Goal: Task Accomplishment & Management: Complete application form

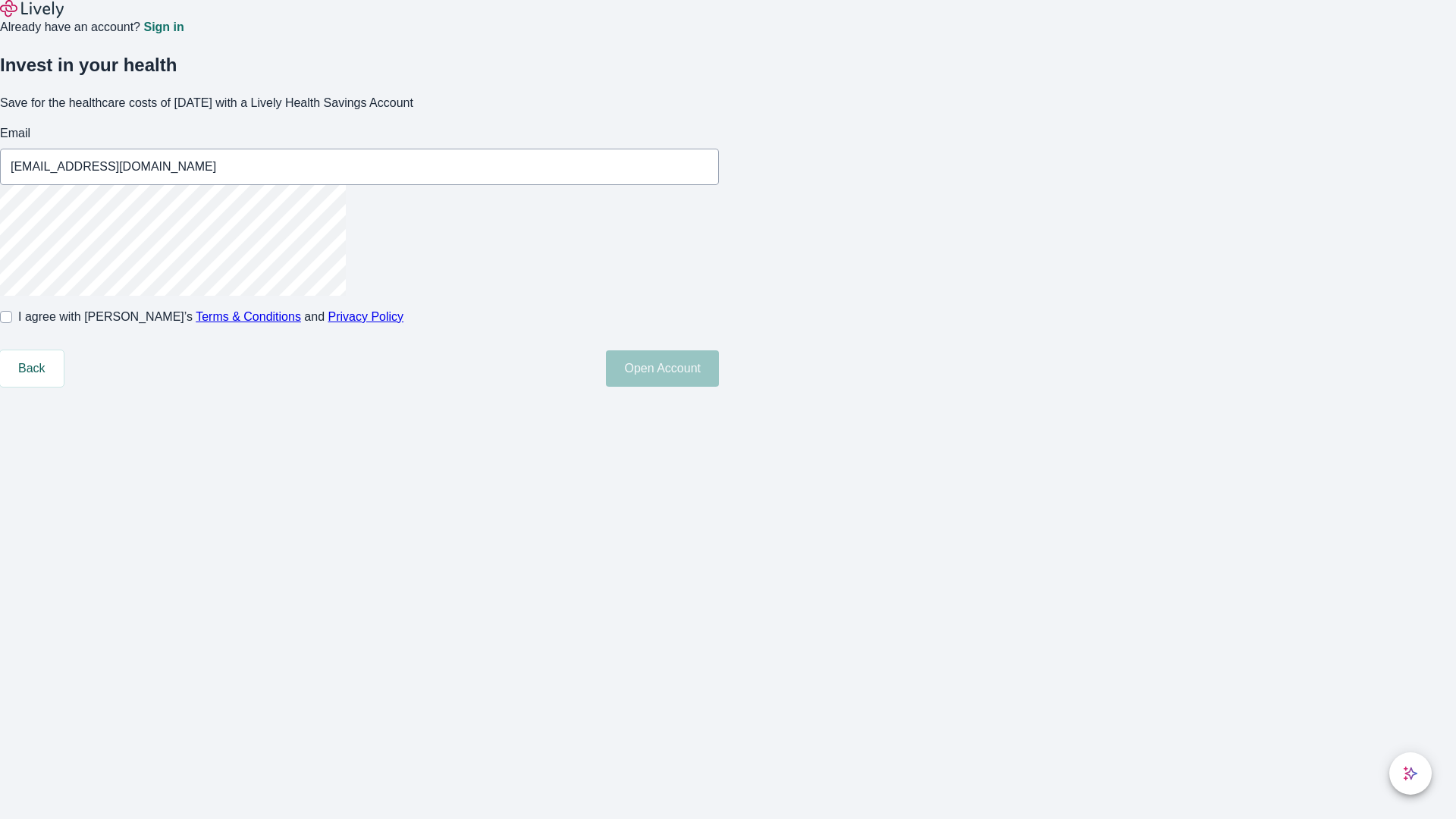
click at [12, 323] on input "I agree with Lively’s Terms & Conditions and Privacy Policy" at bounding box center [6, 317] width 12 height 12
checkbox input "true"
click at [719, 387] on button "Open Account" at bounding box center [663, 368] width 113 height 36
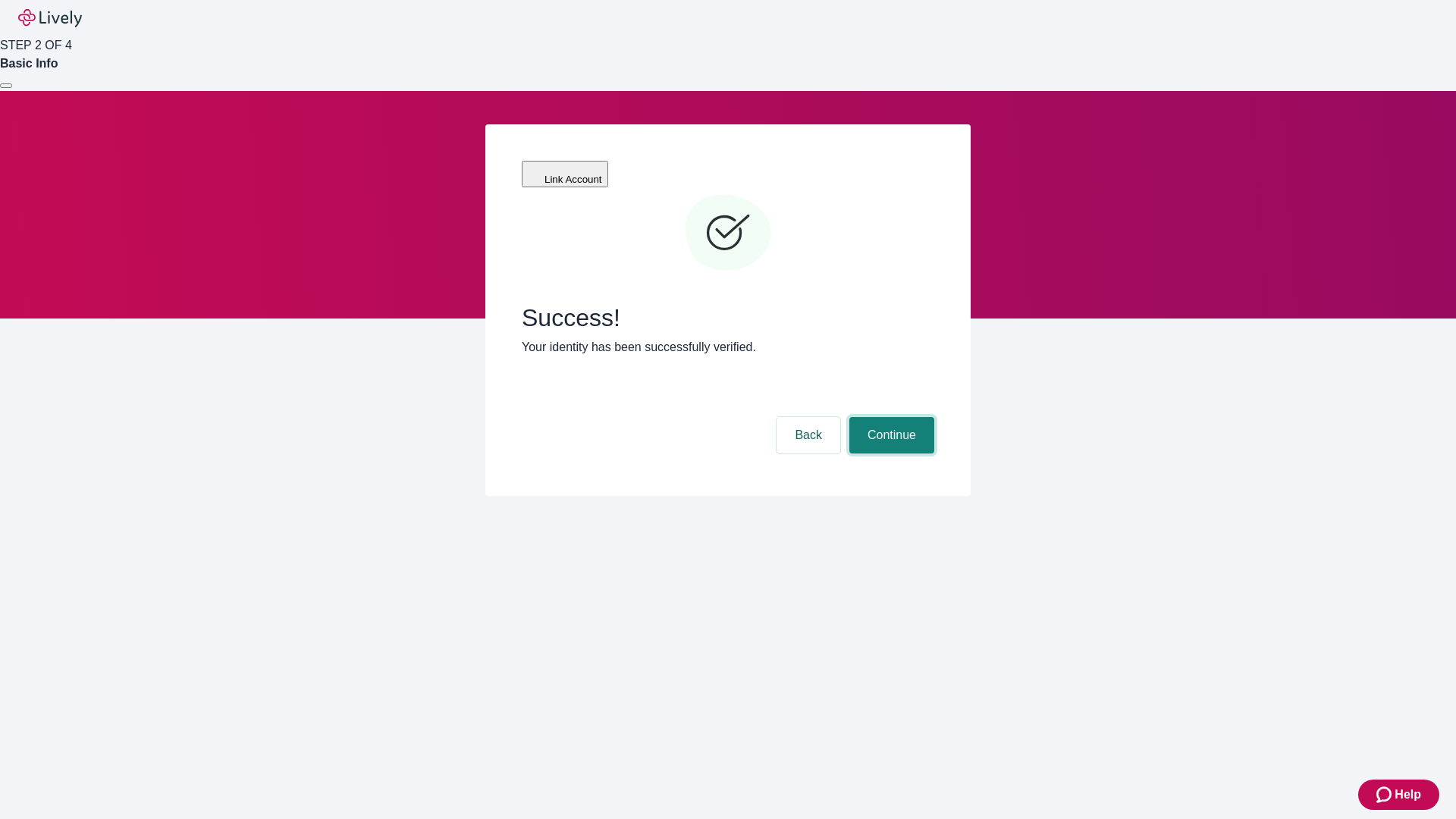
click at [890, 418] on button "Continue" at bounding box center [892, 435] width 85 height 36
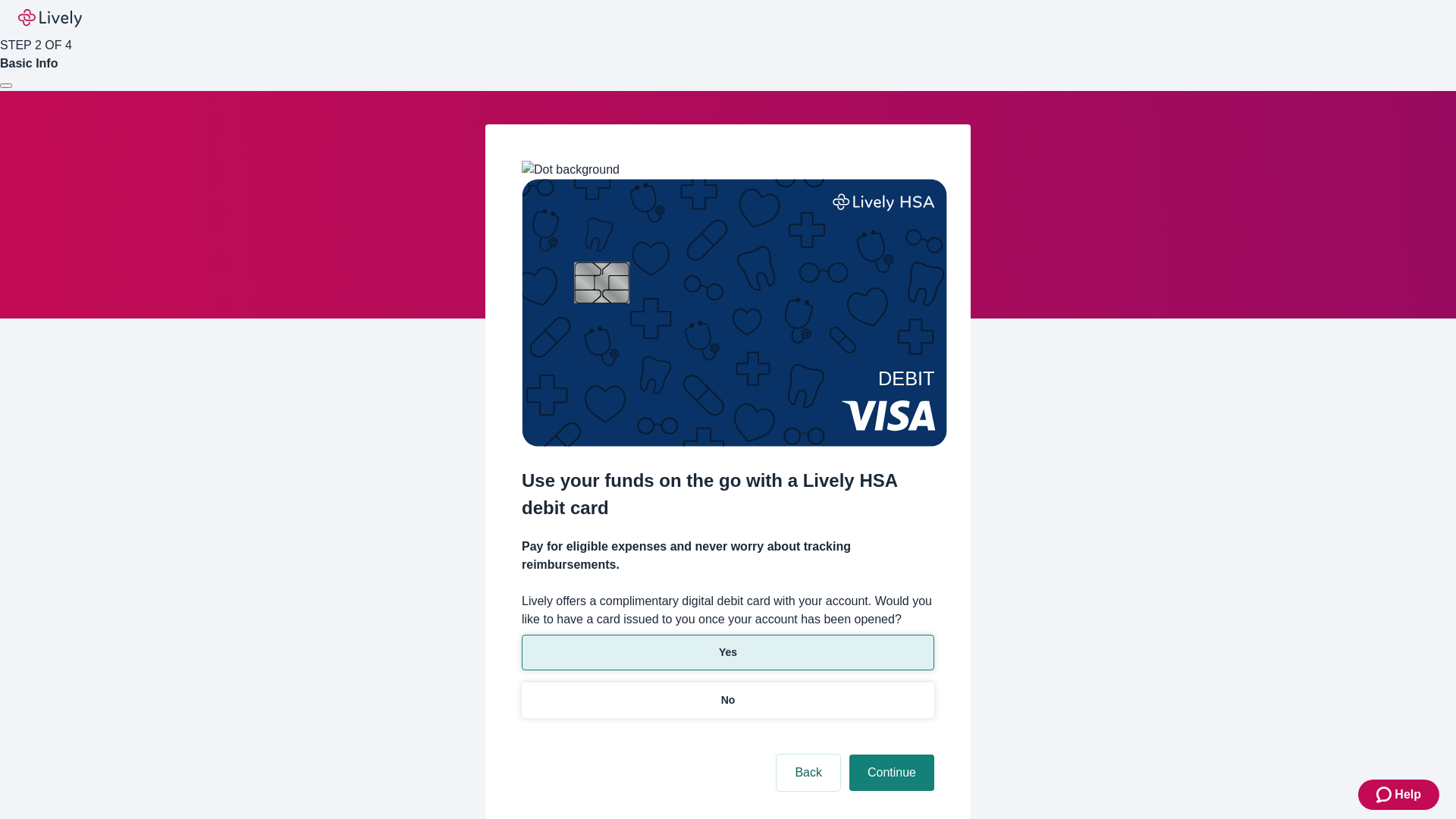
click at [727, 645] on p "Yes" at bounding box center [728, 653] width 18 height 16
click at [890, 755] on button "Continue" at bounding box center [892, 773] width 85 height 36
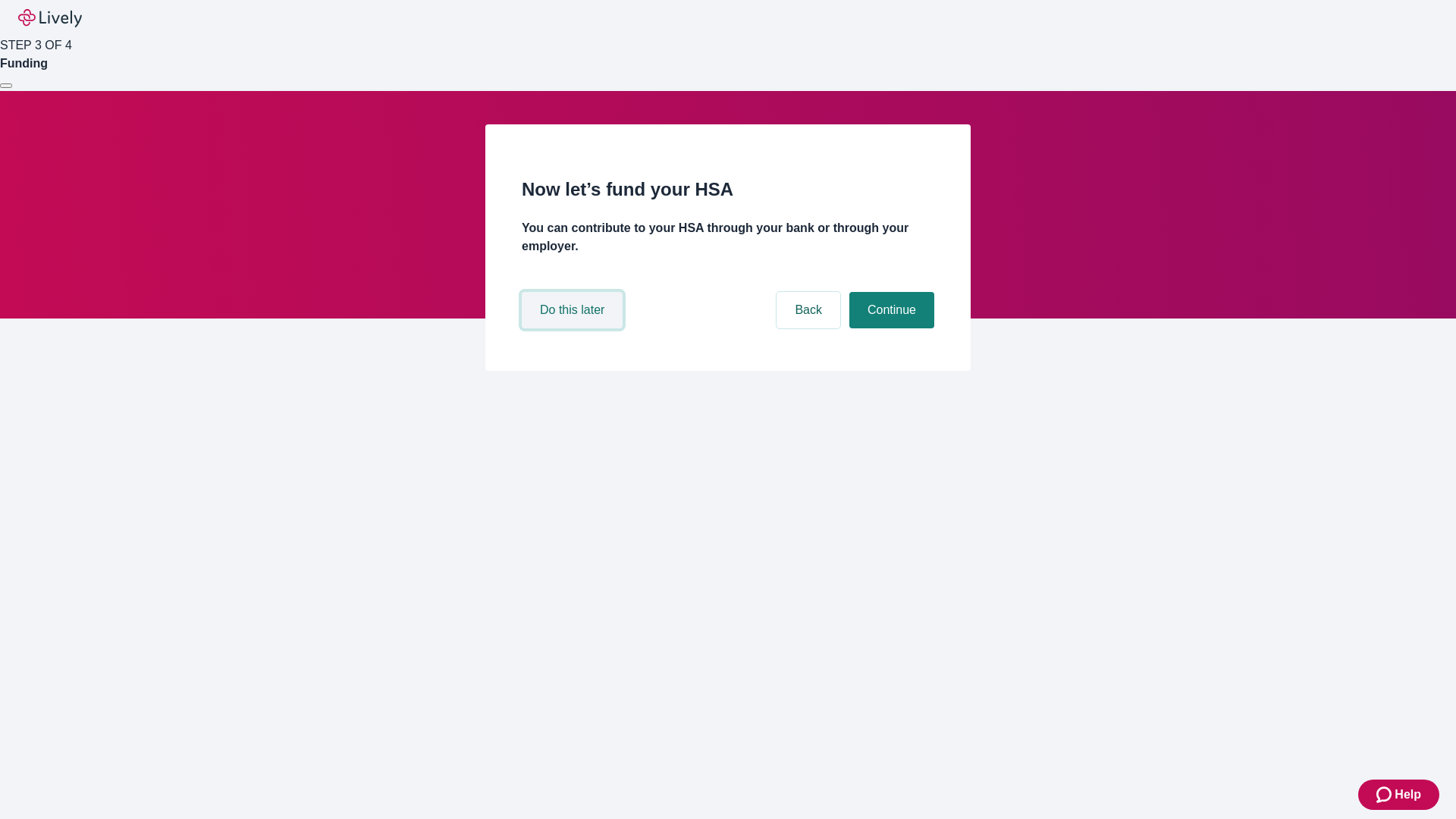
click at [574, 328] on button "Do this later" at bounding box center [572, 310] width 101 height 36
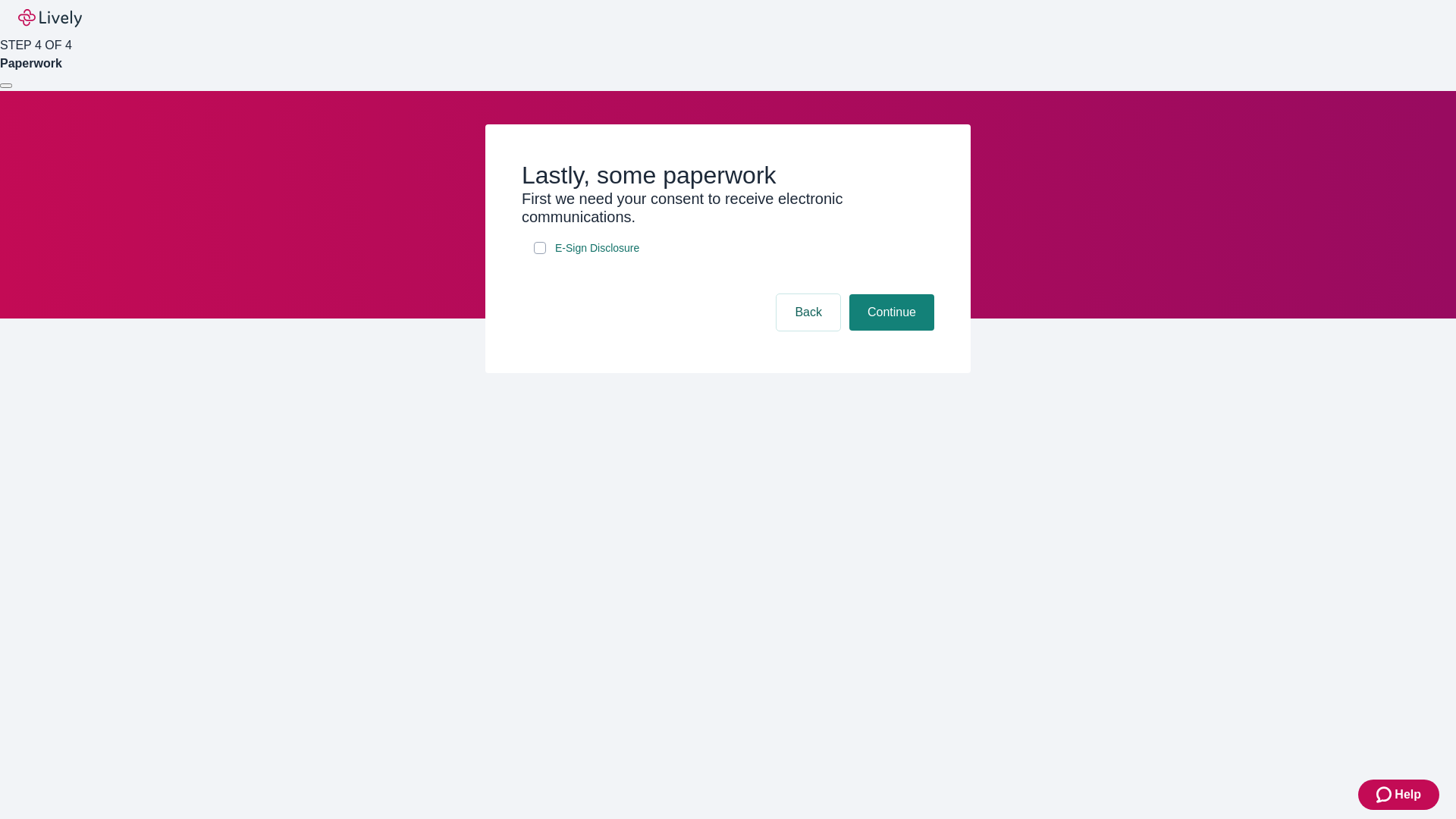
click at [540, 254] on input "E-Sign Disclosure" at bounding box center [540, 248] width 12 height 12
checkbox input "true"
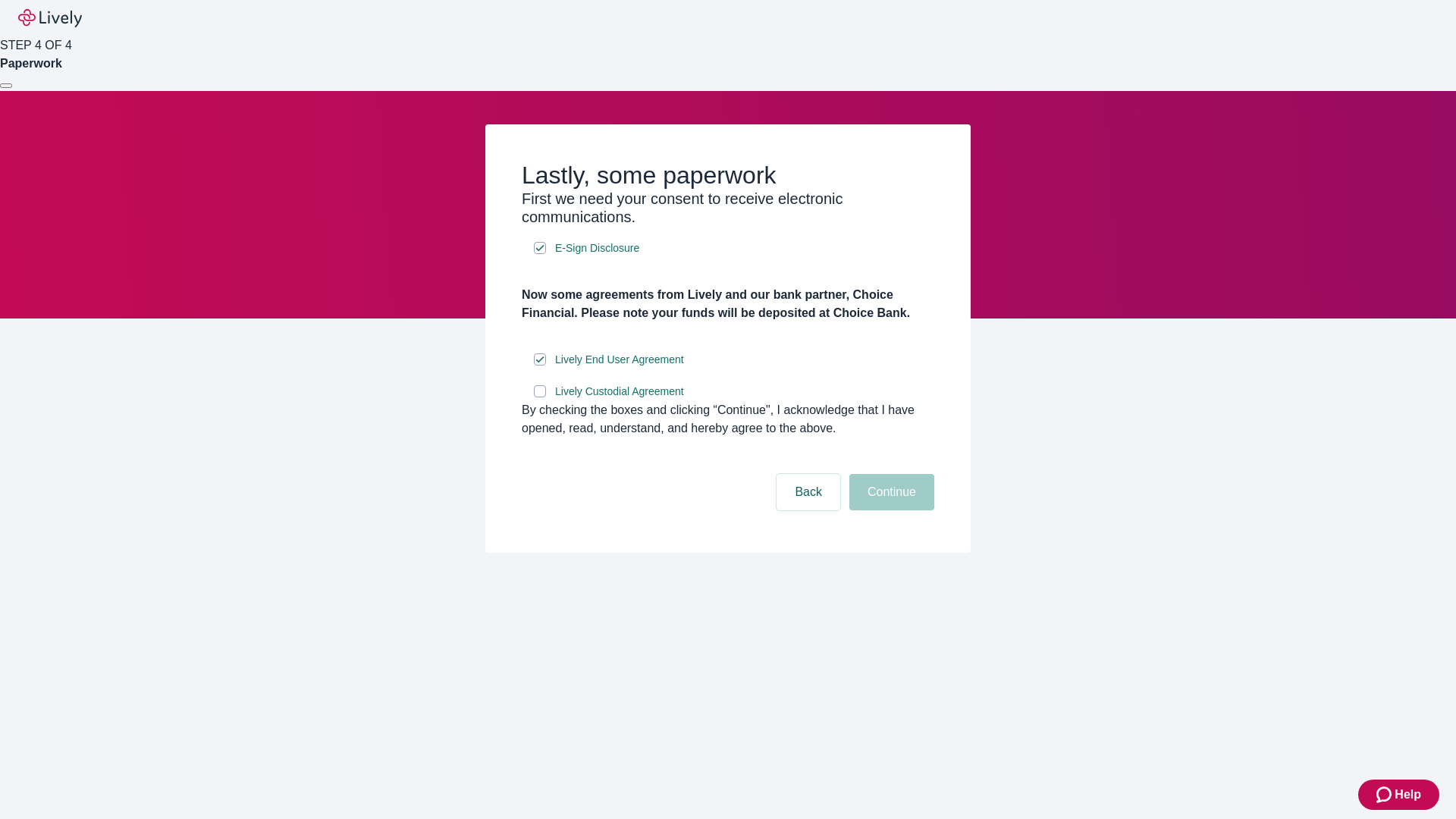
click at [540, 398] on input "Lively Custodial Agreement" at bounding box center [540, 391] width 12 height 12
checkbox input "true"
click at [890, 511] on button "Continue" at bounding box center [892, 492] width 85 height 36
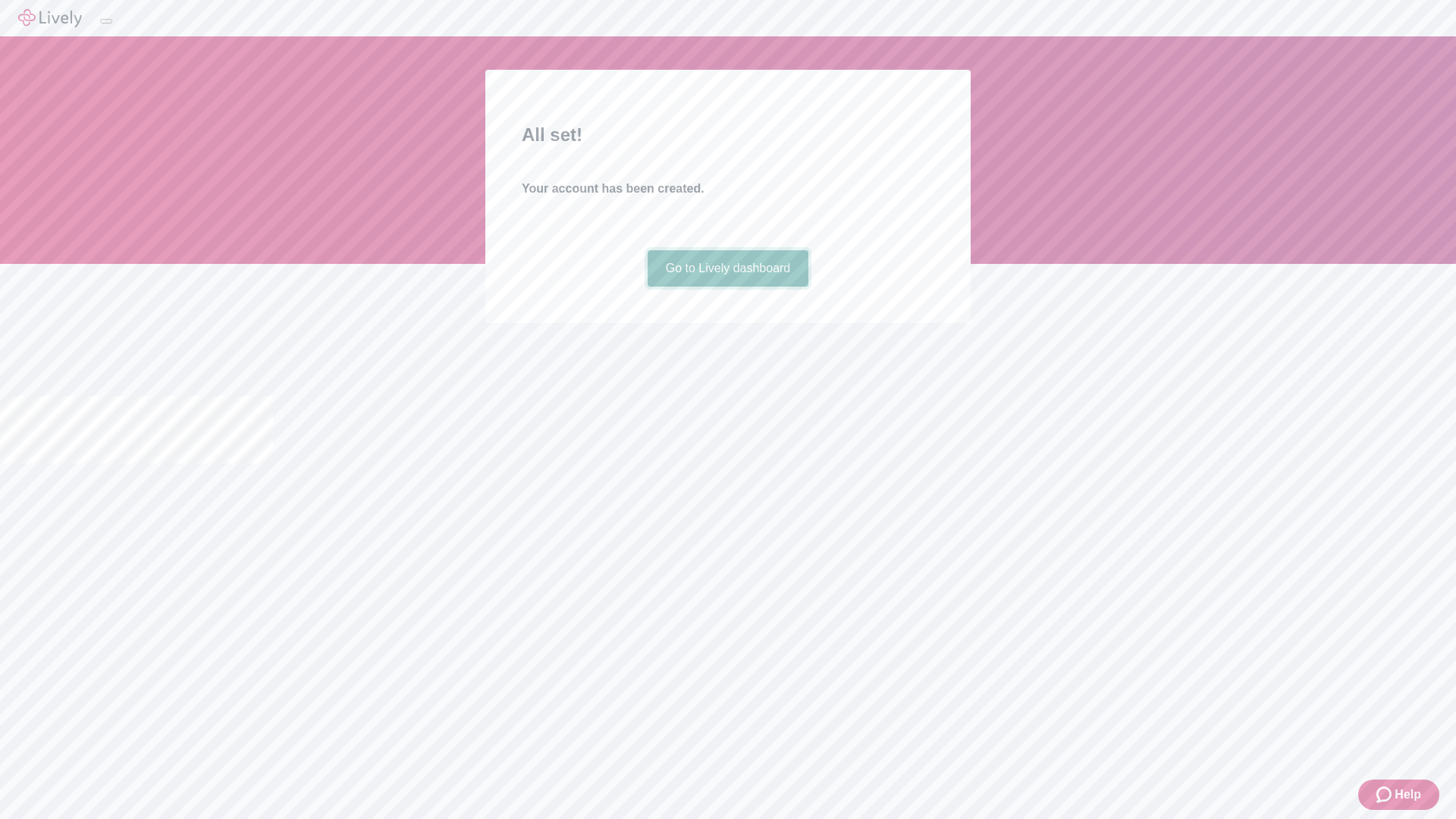
click at [727, 287] on link "Go to Lively dashboard" at bounding box center [729, 268] width 162 height 36
